Goal: Entertainment & Leisure: Consume media (video, audio)

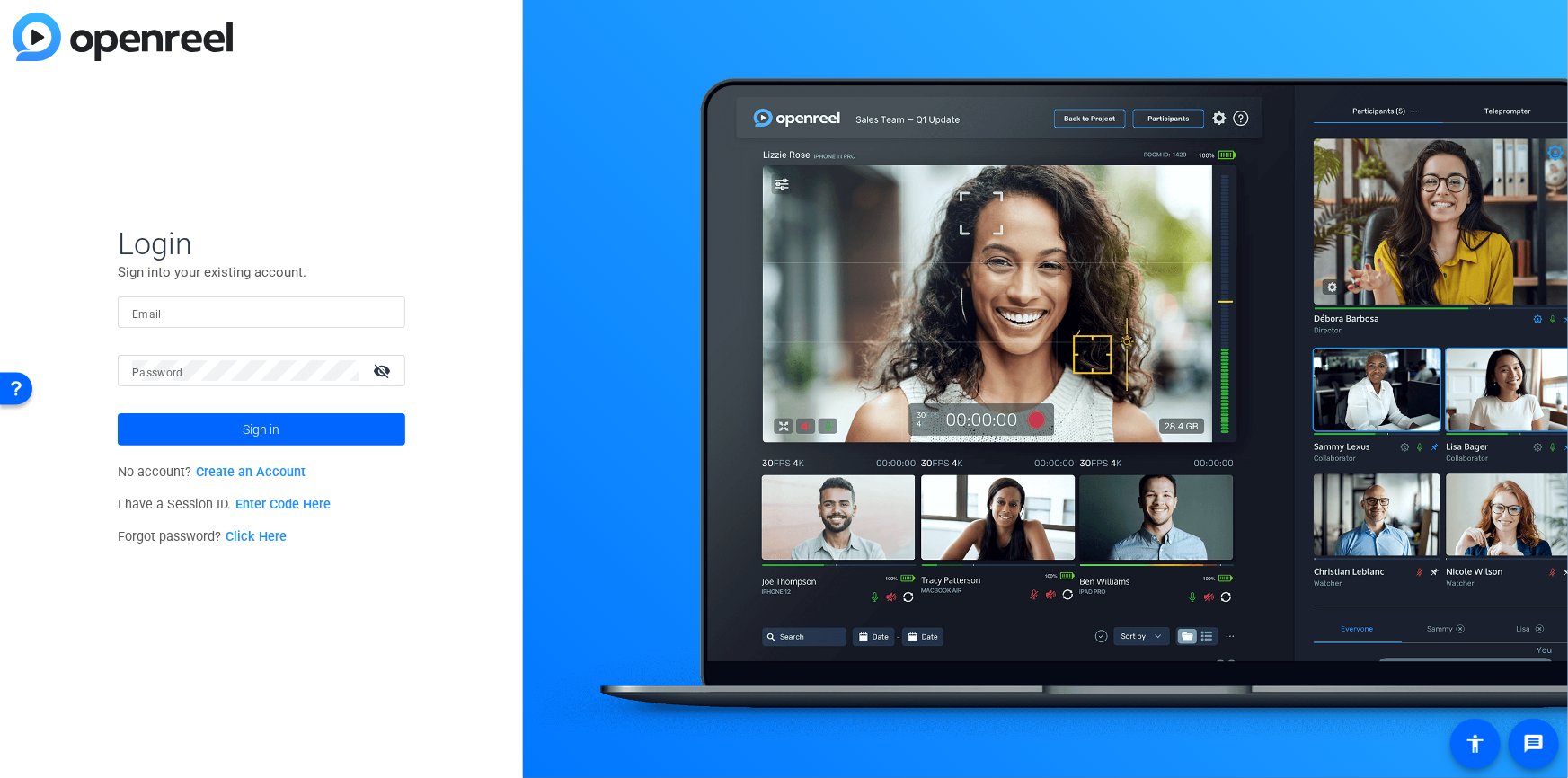
click at [247, 304] on input "Email" at bounding box center [261, 312] width 259 height 21
type input "[EMAIL_ADDRESS][DOMAIN_NAME]"
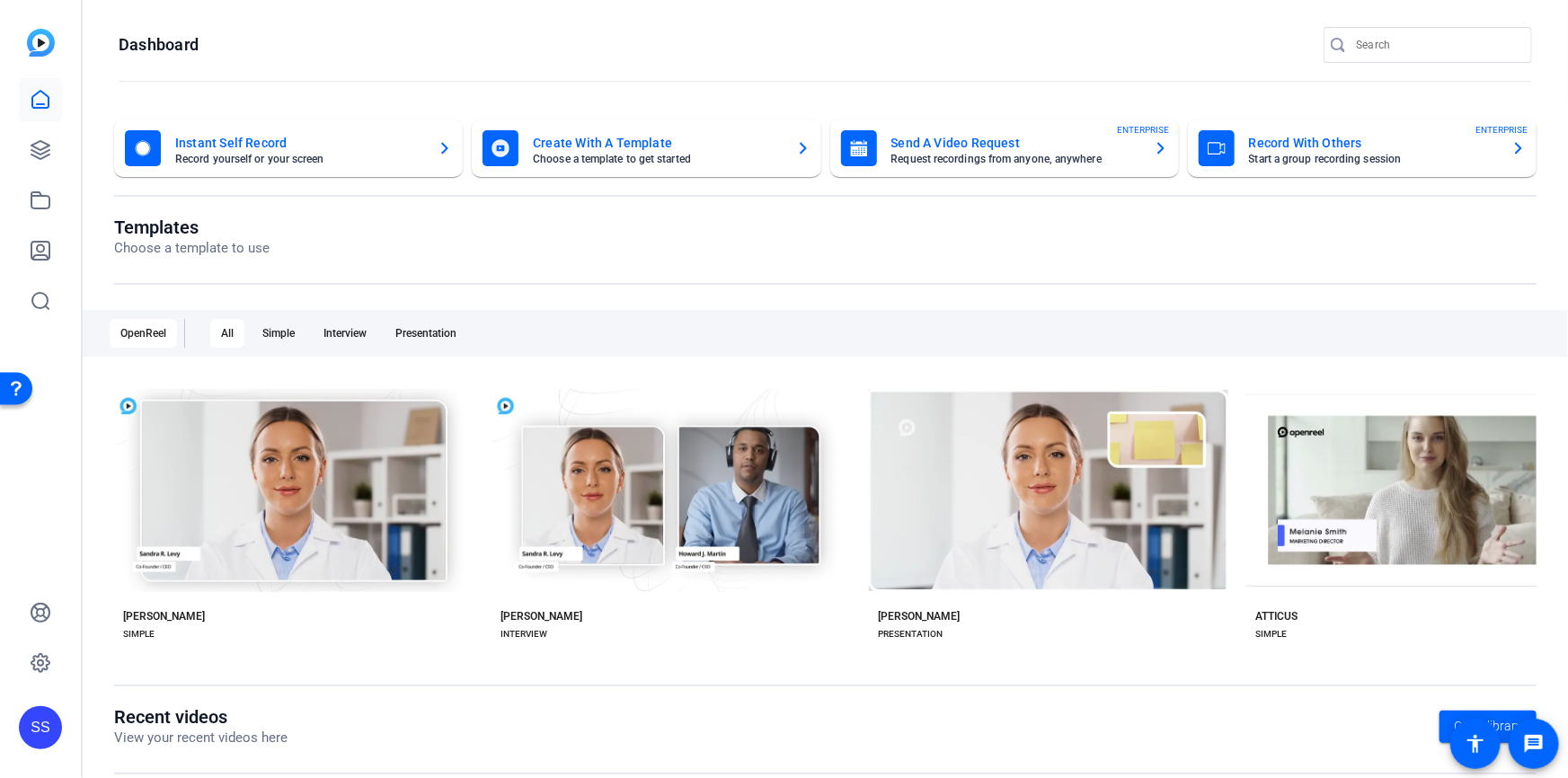
scroll to position [265, 0]
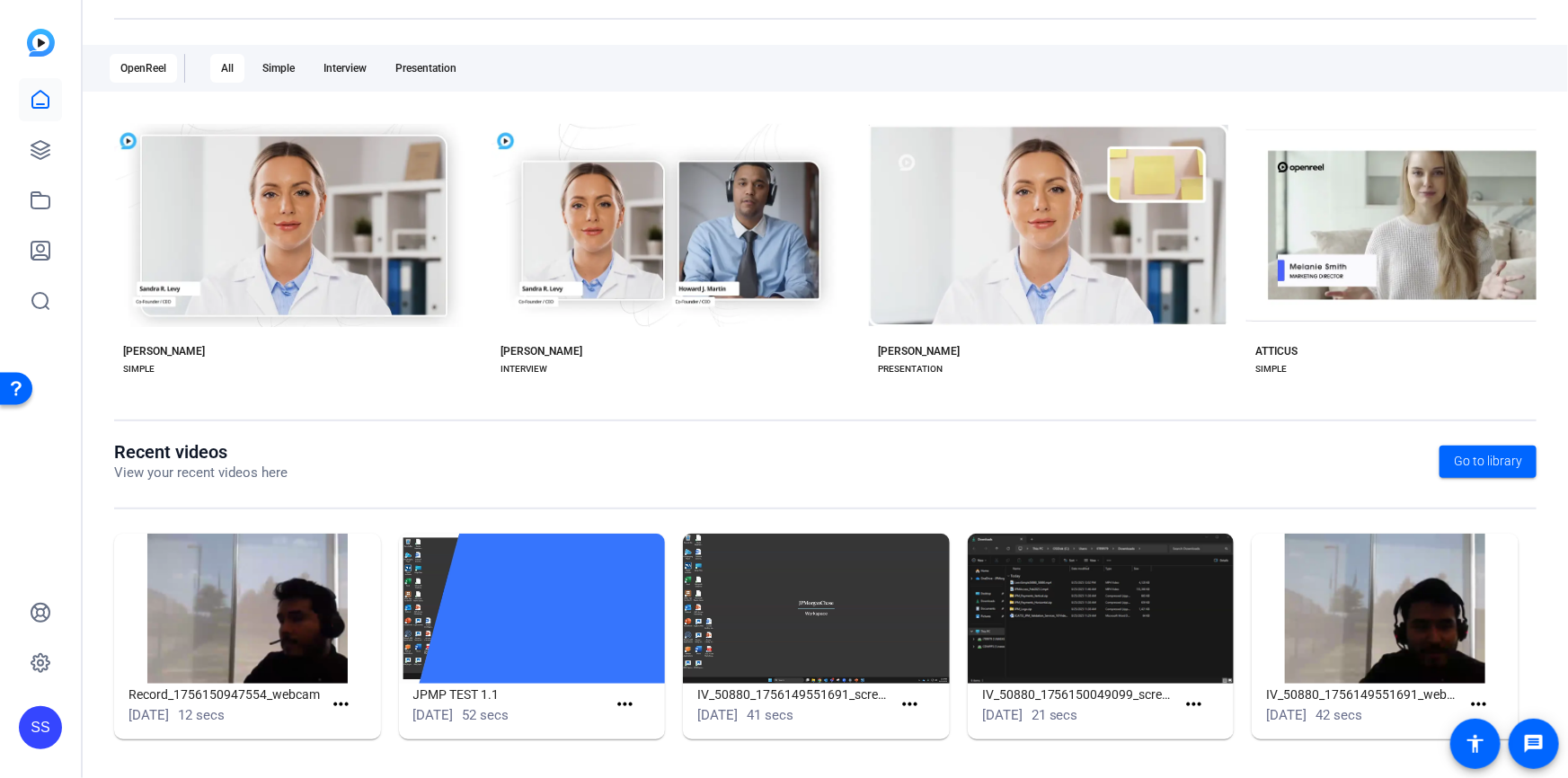
click at [290, 631] on img at bounding box center [247, 608] width 267 height 150
click at [251, 661] on img at bounding box center [247, 608] width 267 height 150
click at [339, 697] on mat-icon "more_horiz" at bounding box center [341, 705] width 22 height 22
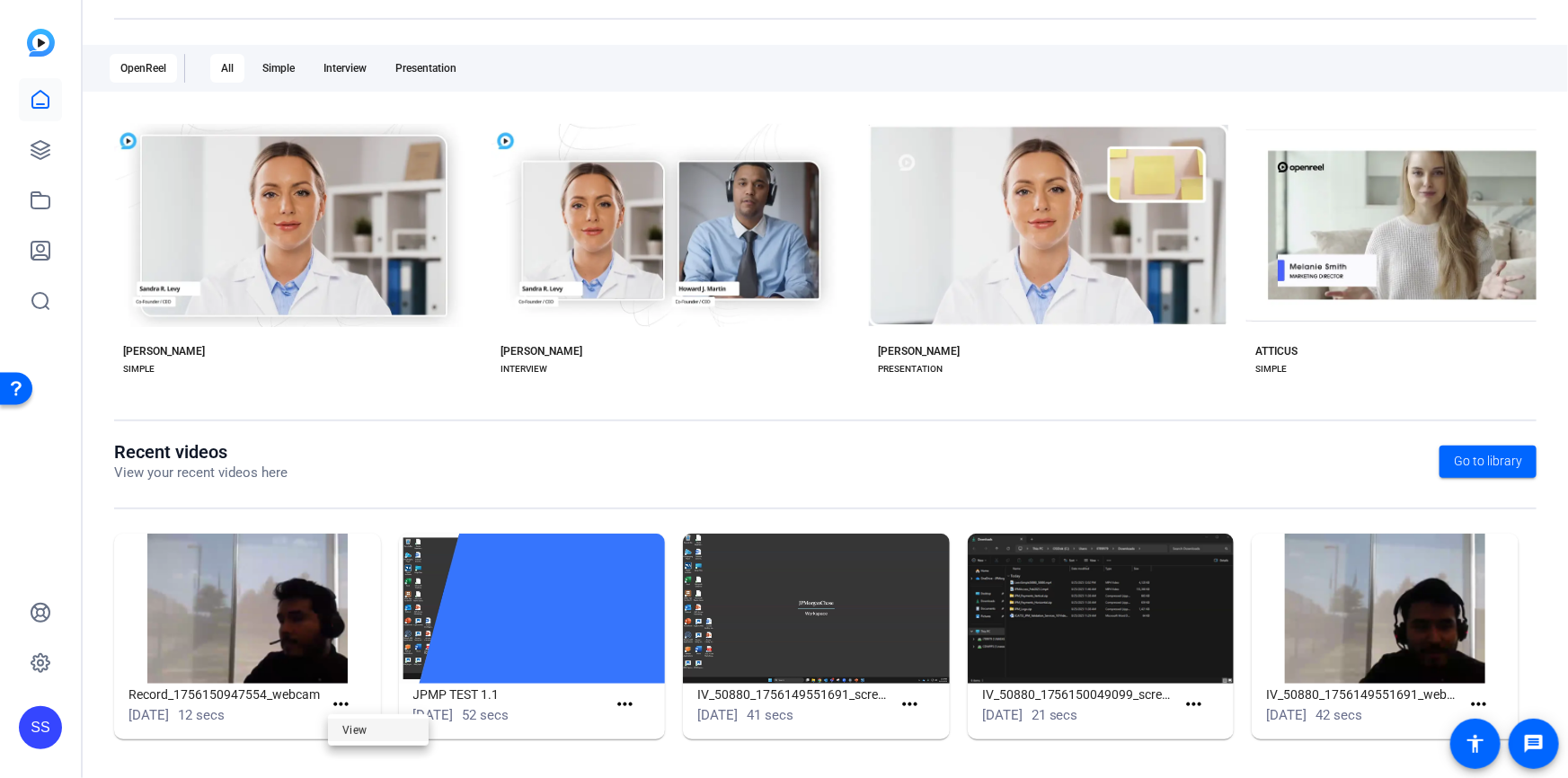
click at [363, 731] on span "View" at bounding box center [377, 729] width 72 height 21
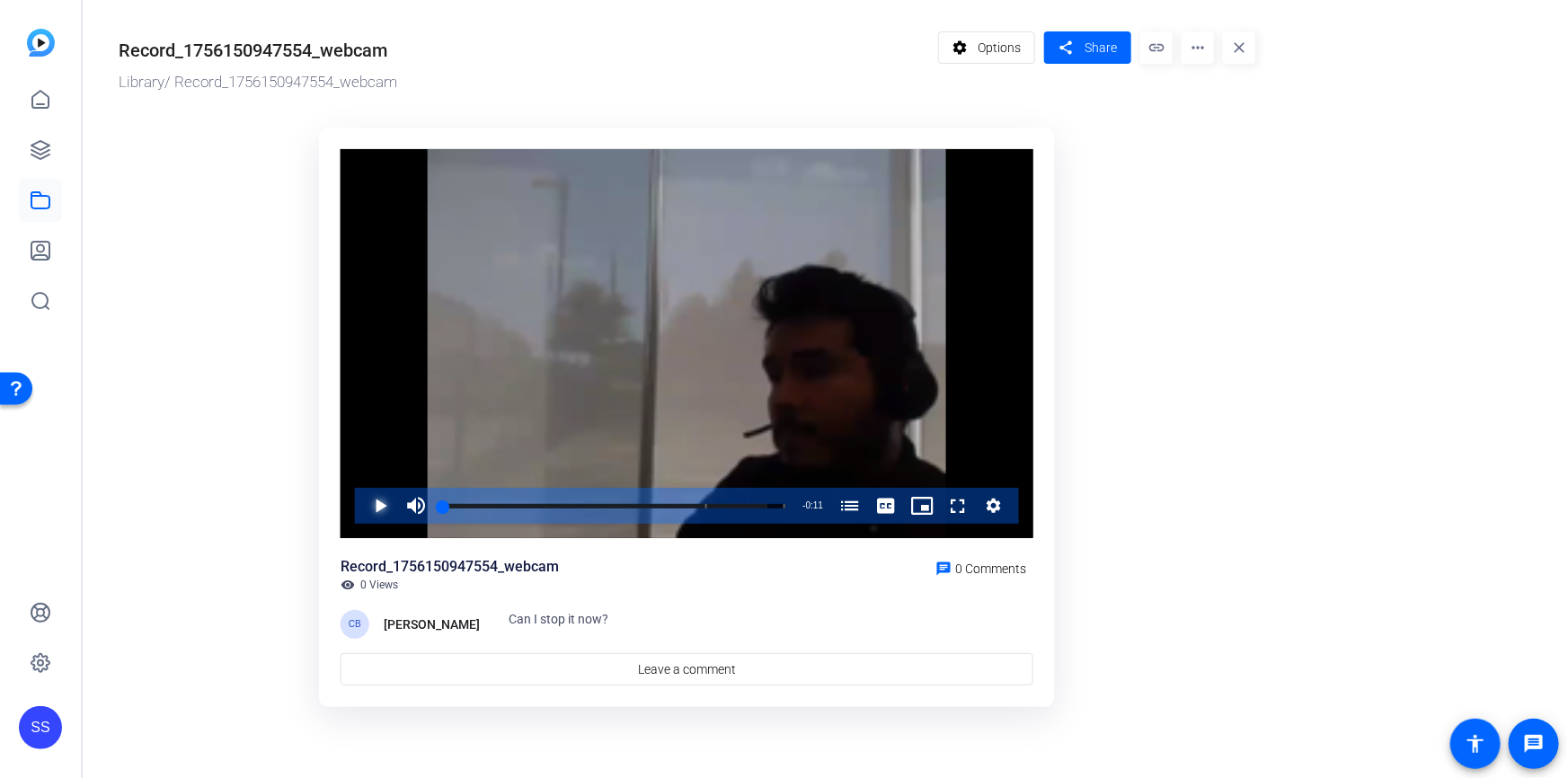
click at [362, 507] on span "Video Player" at bounding box center [362, 505] width 0 height 35
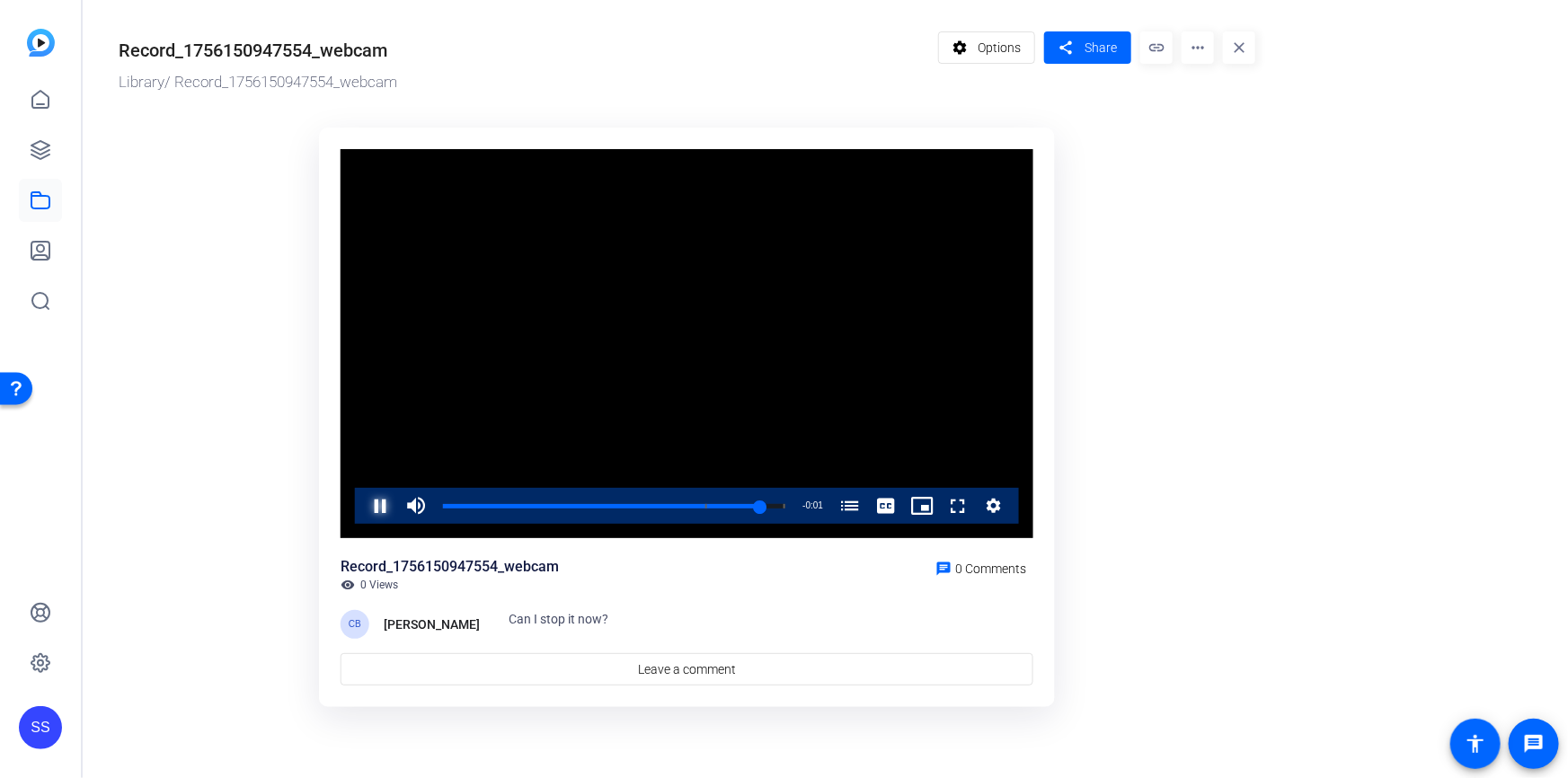
click at [362, 511] on span "Video Player" at bounding box center [362, 505] width 0 height 35
